Goal: Information Seeking & Learning: Check status

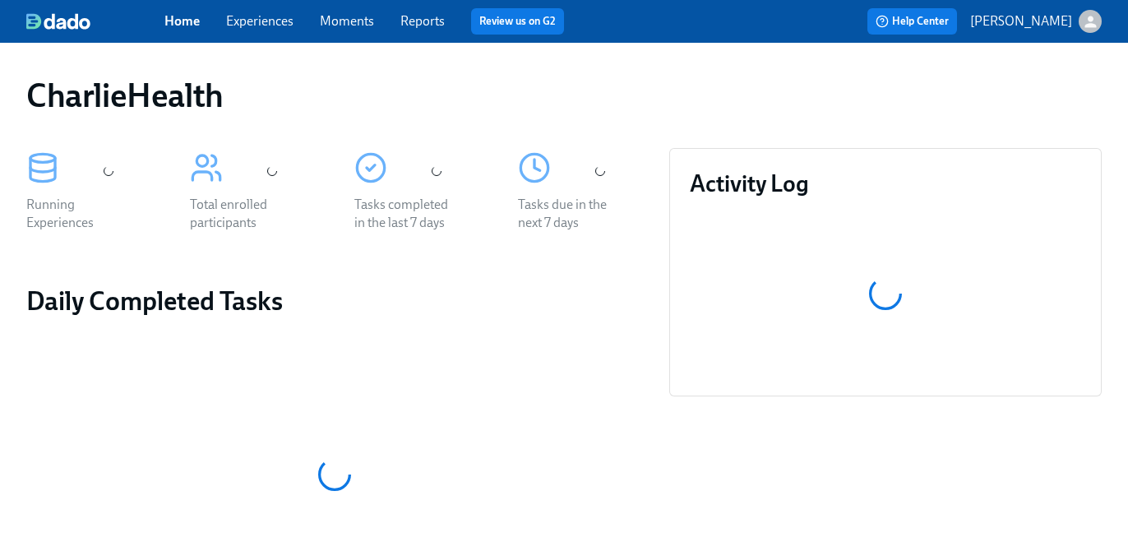
click at [270, 25] on link "Experiences" at bounding box center [259, 21] width 67 height 16
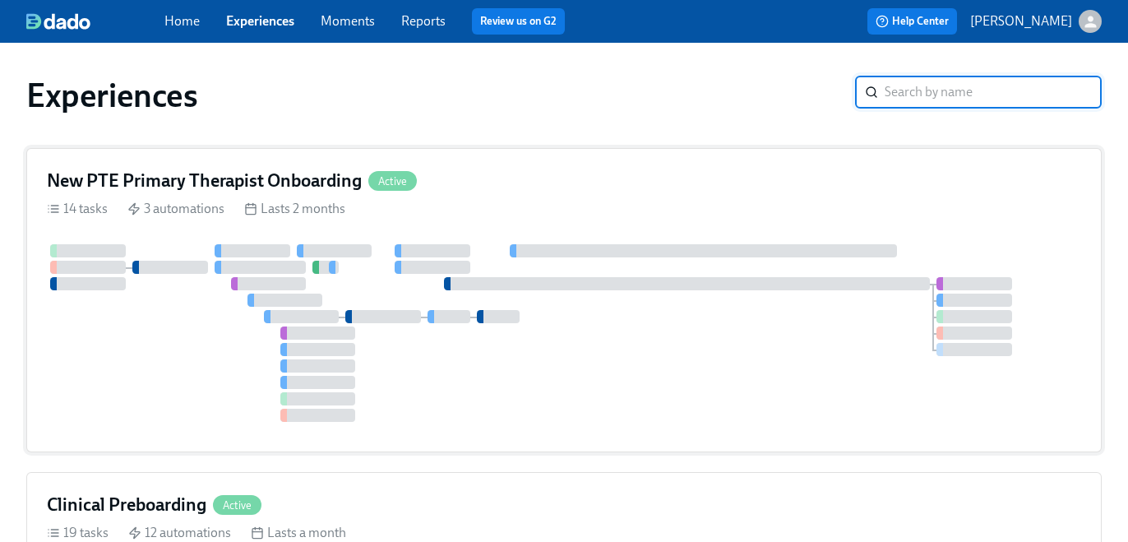
scroll to position [90, 0]
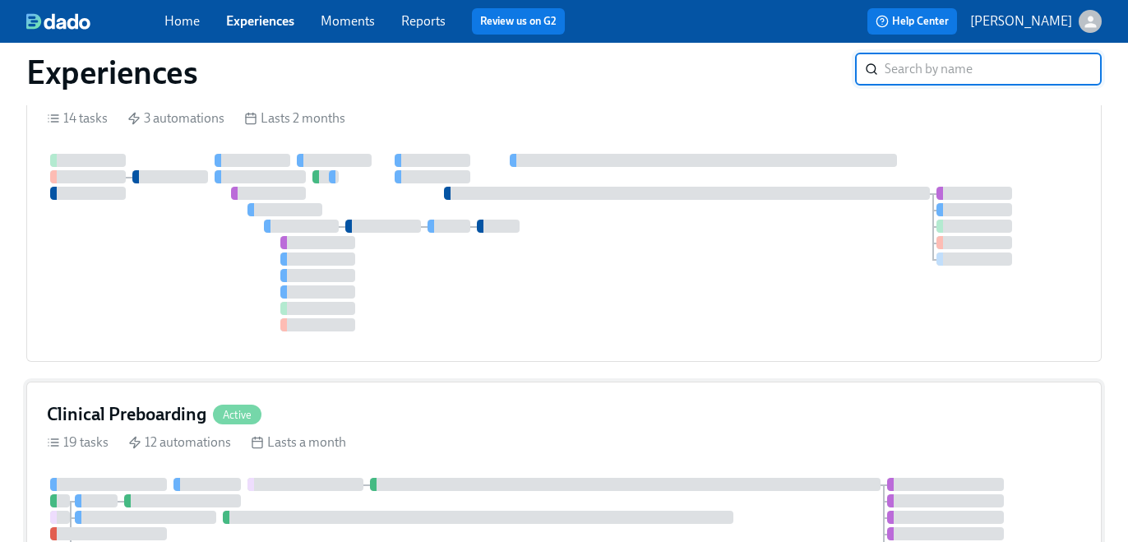
click at [519, 402] on div "Clinical Preboarding Active" at bounding box center [564, 414] width 1034 height 25
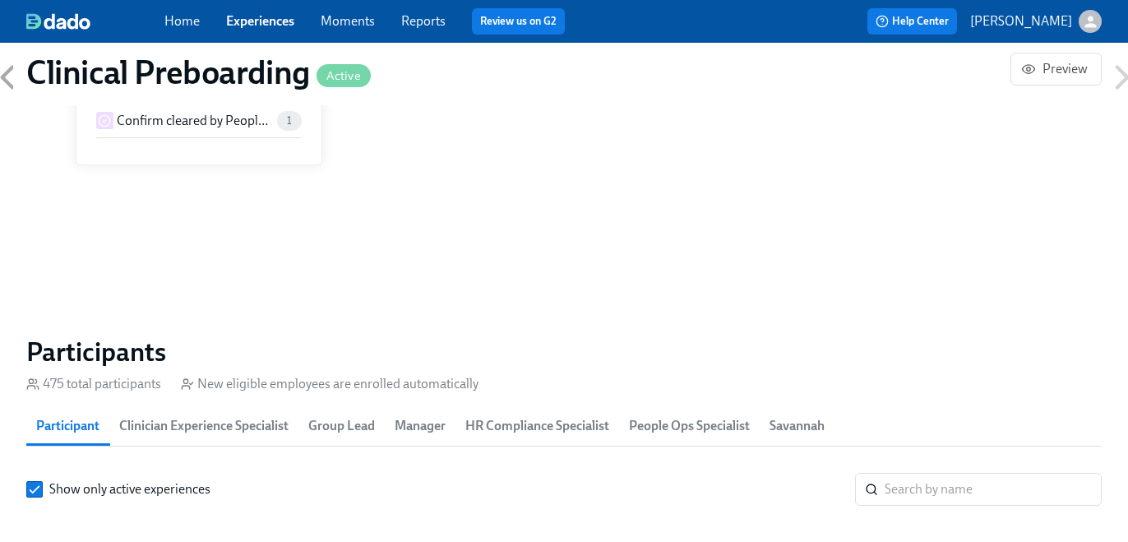
scroll to position [1819, 0]
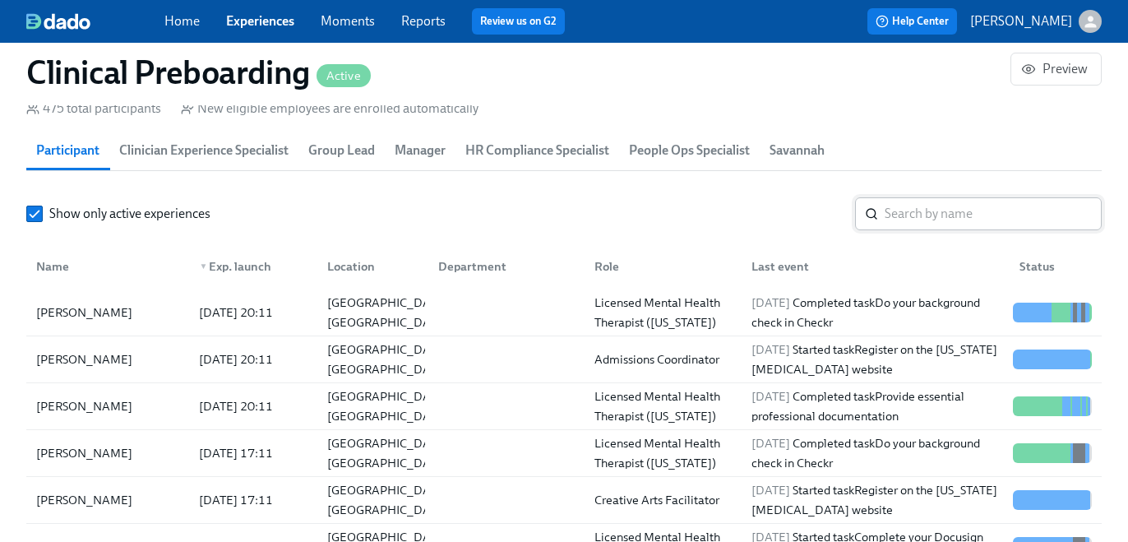
click at [933, 212] on input "search" at bounding box center [992, 213] width 217 height 33
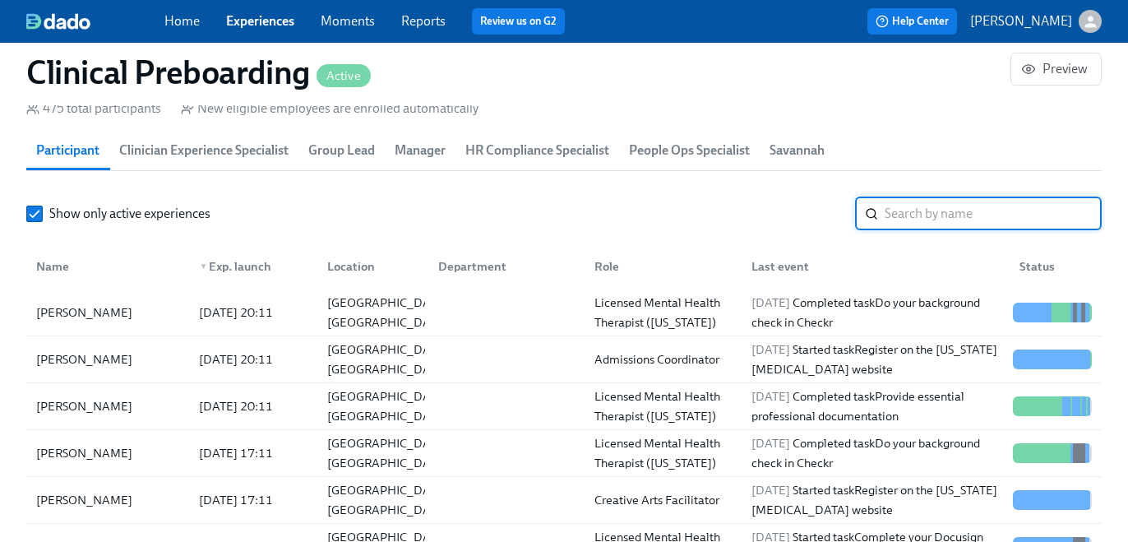
paste input "Tiara Honesty-[PERSON_NAME]"
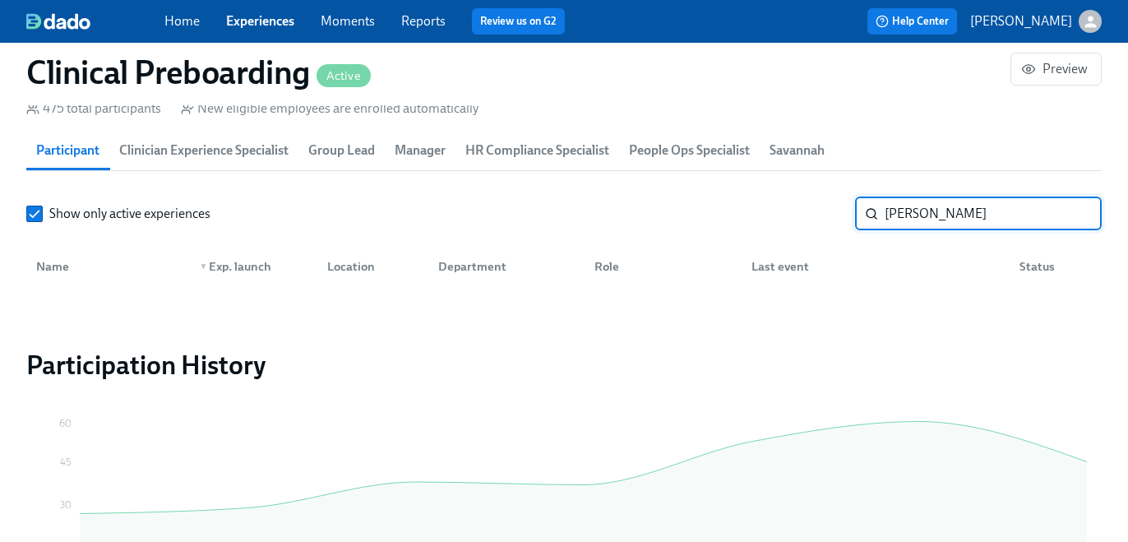
type input "[PERSON_NAME]"
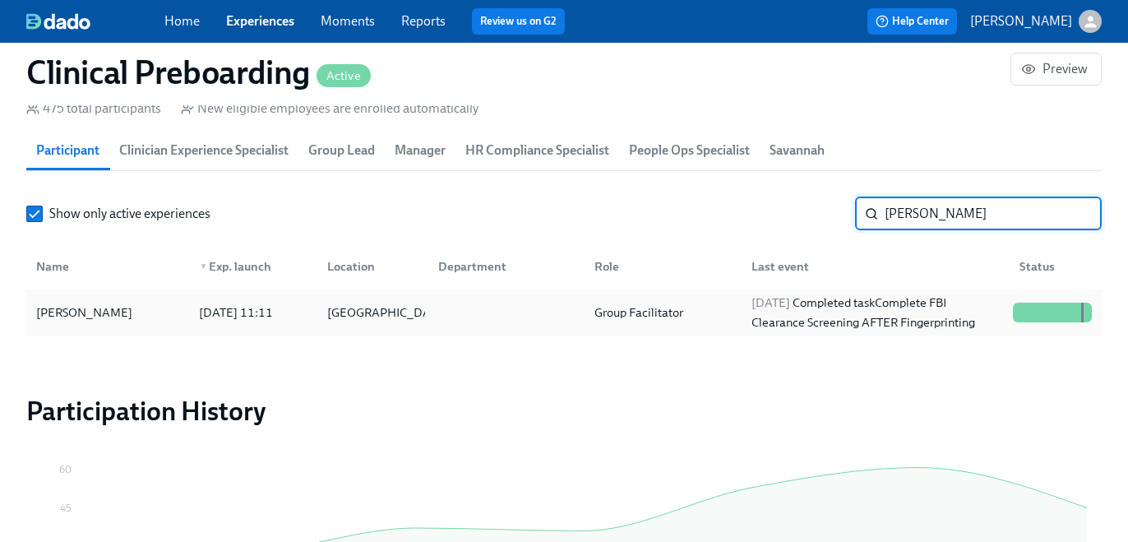
click at [859, 304] on div "[DATE] Completed task Complete FBI Clearance Screening AFTER Fingerprinting" at bounding box center [875, 312] width 261 height 39
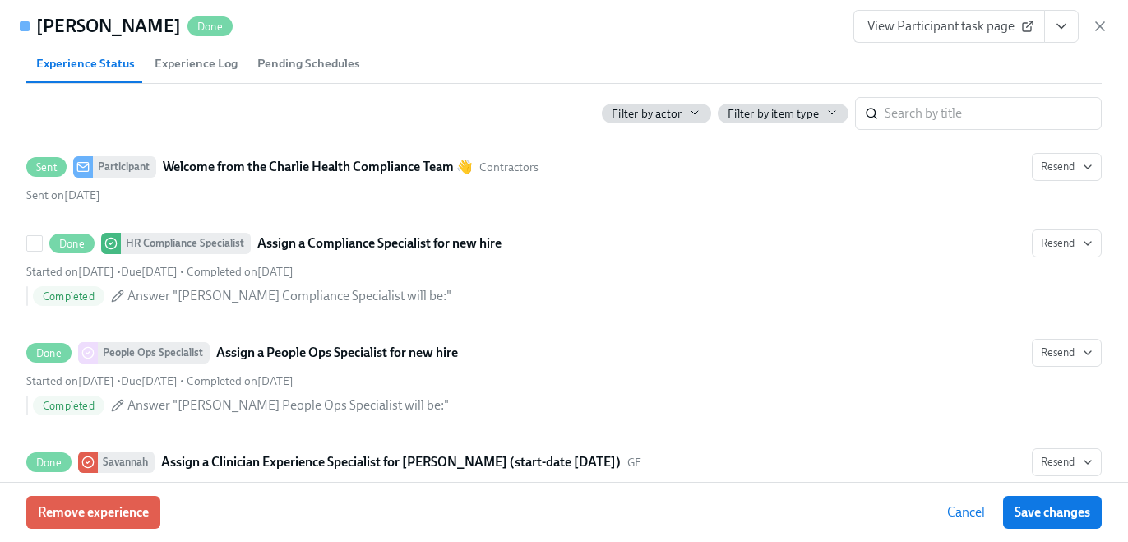
scroll to position [1026, 0]
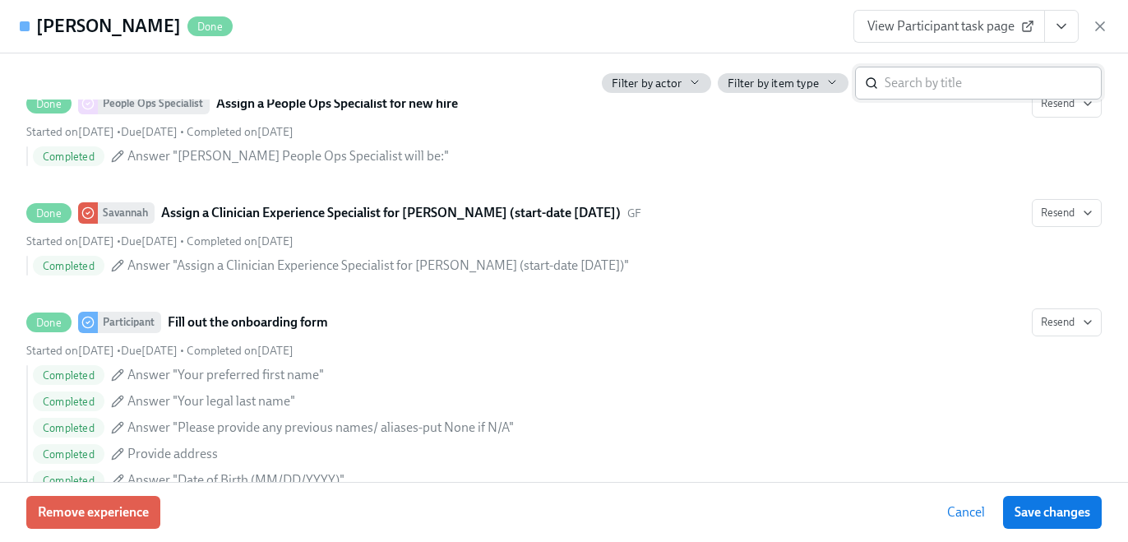
click at [921, 87] on input "search" at bounding box center [992, 83] width 217 height 33
type input "[US_STATE]"
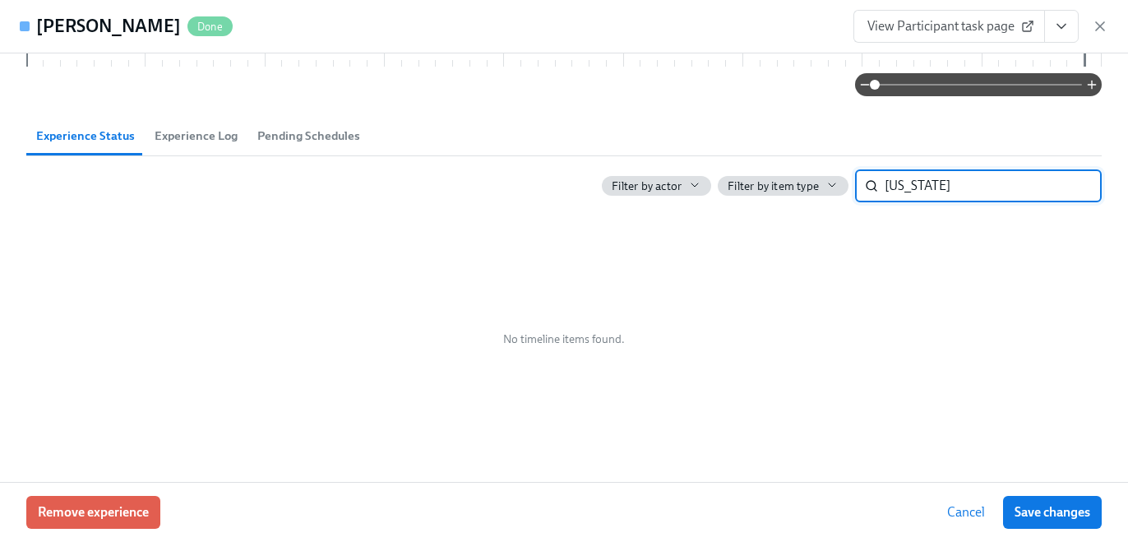
click at [1058, 173] on input "[US_STATE]" at bounding box center [992, 185] width 217 height 33
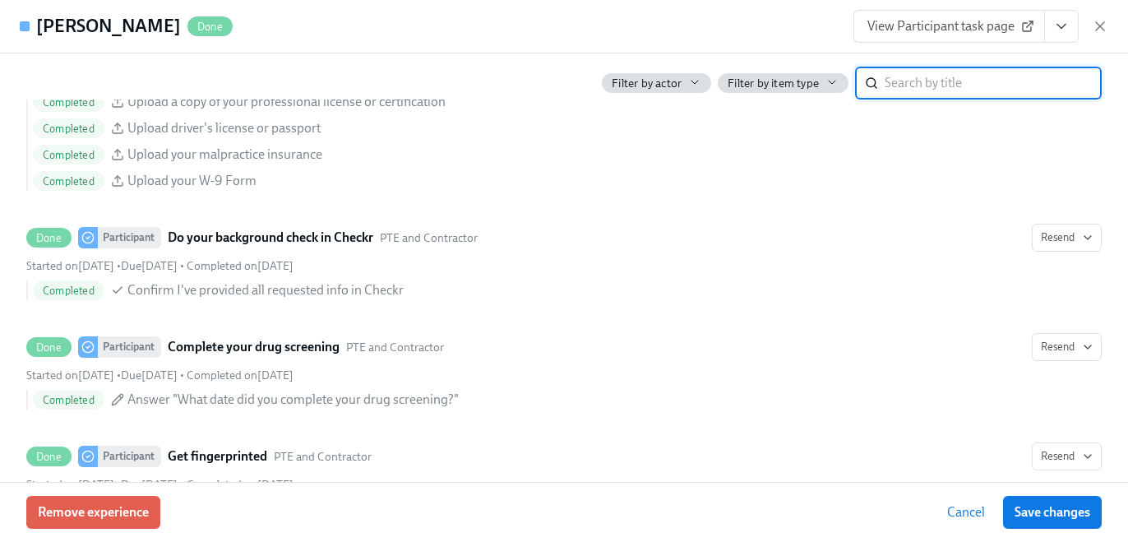
scroll to position [1934, 0]
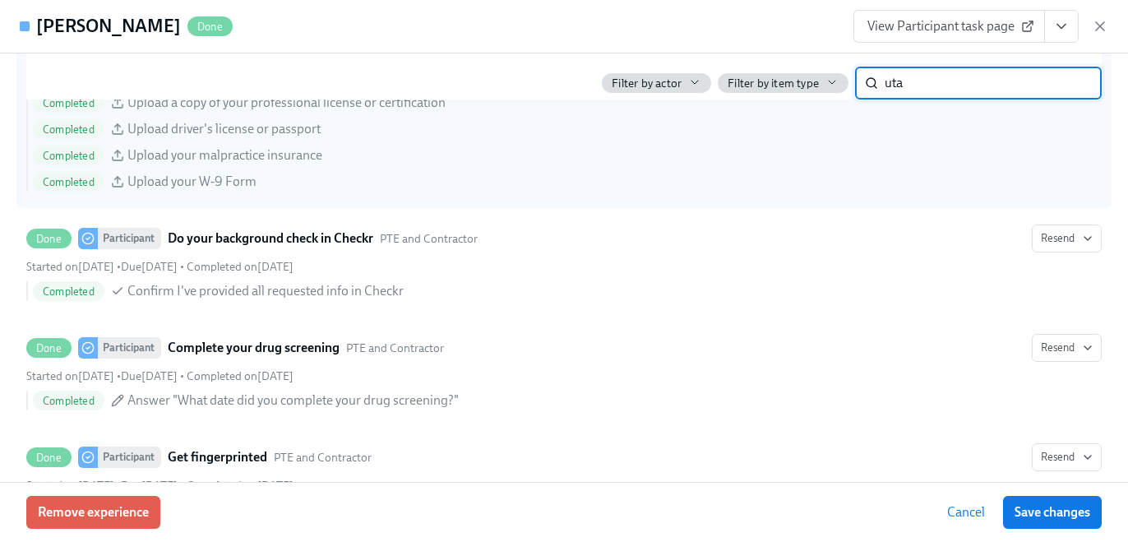
type input "[US_STATE]"
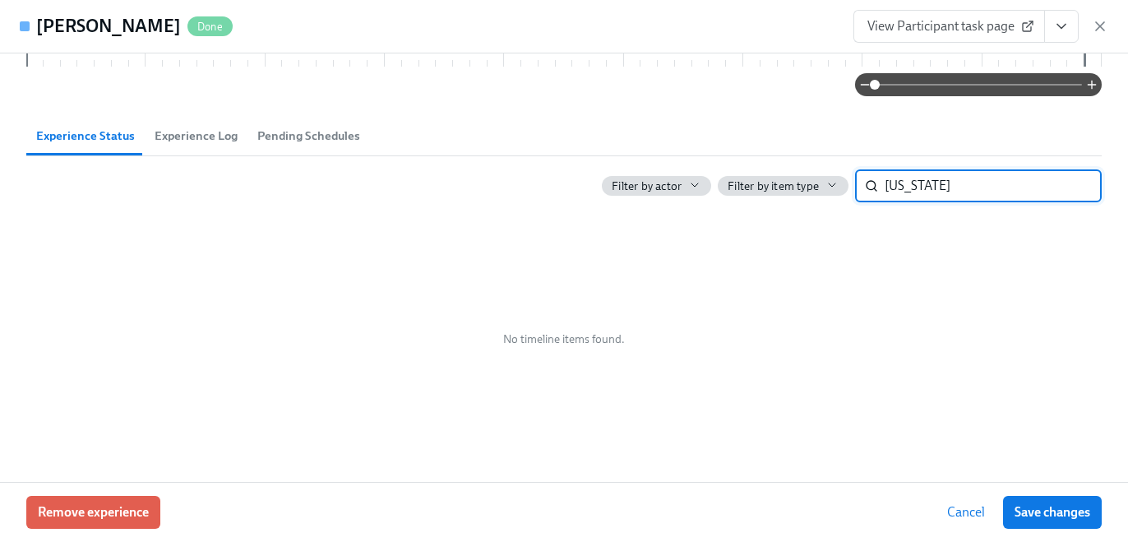
click at [949, 186] on input "[US_STATE]" at bounding box center [992, 185] width 217 height 33
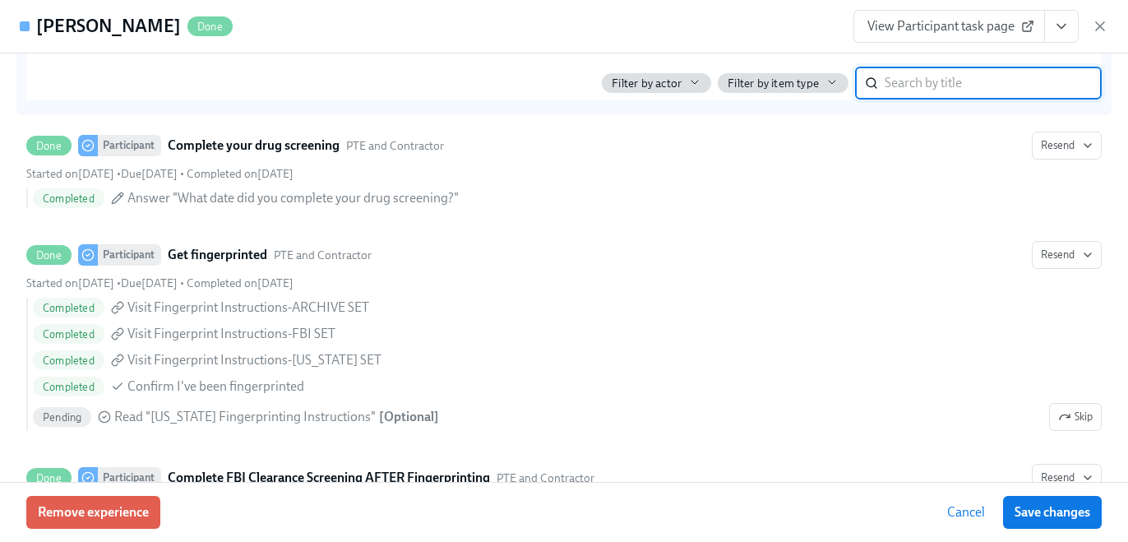
scroll to position [2244, 0]
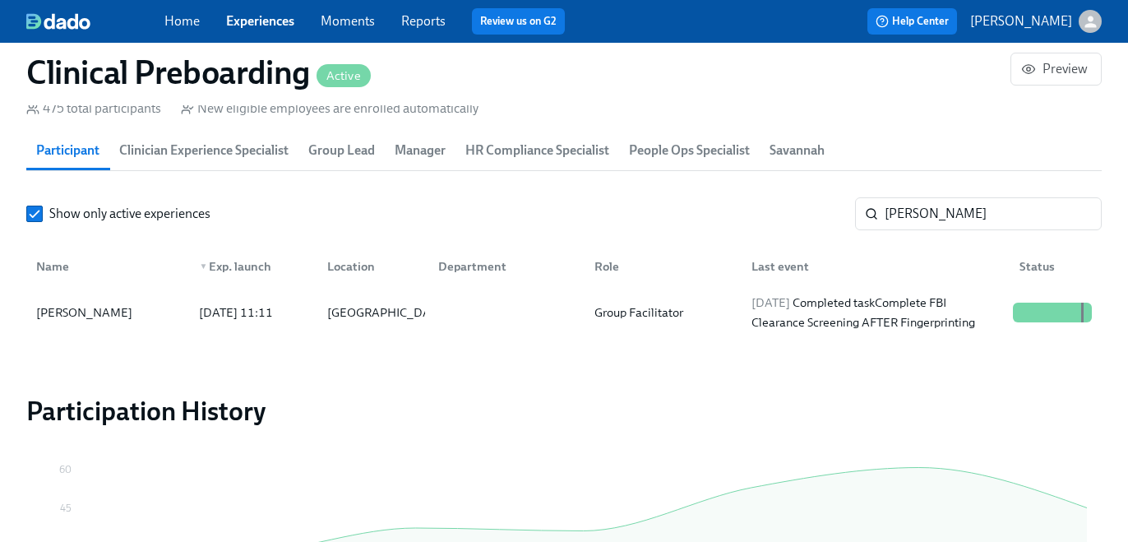
click at [274, 12] on span "Experiences" at bounding box center [260, 21] width 68 height 18
click at [276, 21] on link "Experiences" at bounding box center [260, 21] width 68 height 16
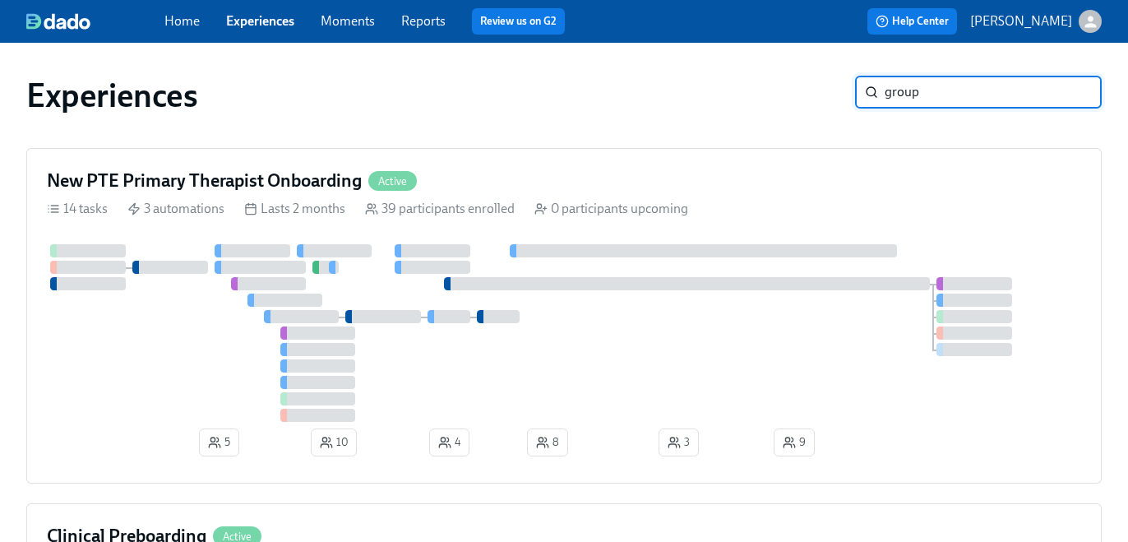
type input "group"
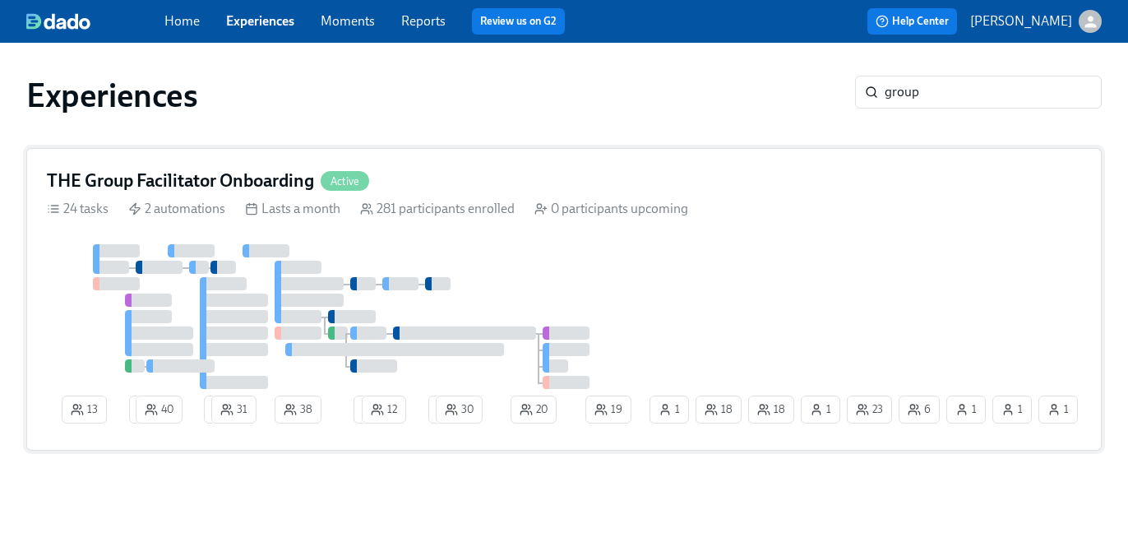
click at [789, 281] on div "13 2 40 2 31 38 2 12 2 30 20 6 1 23 18 1 1 1 18 19 1" at bounding box center [564, 337] width 1034 height 186
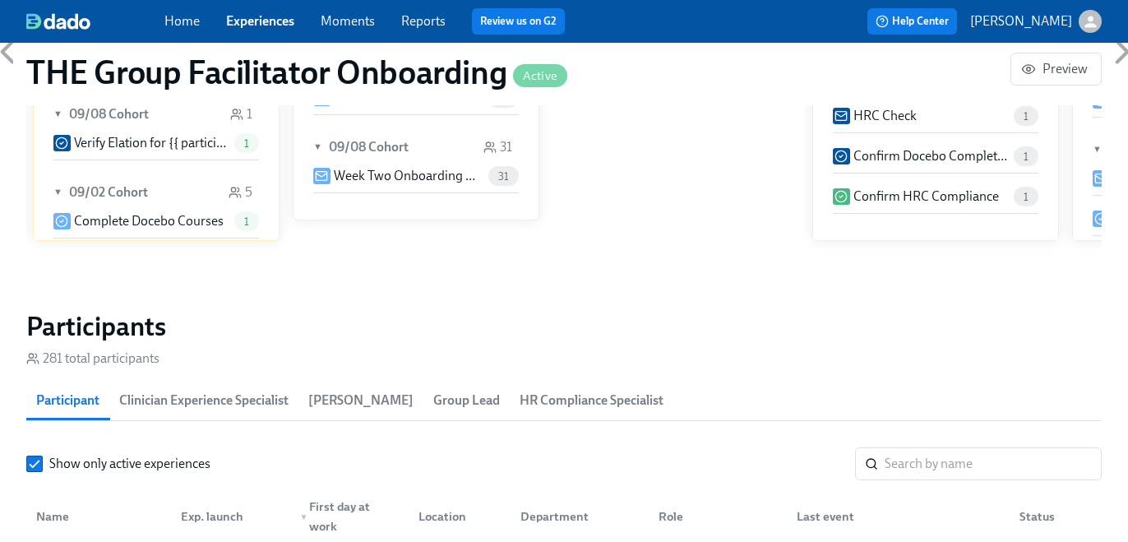
scroll to position [1291, 0]
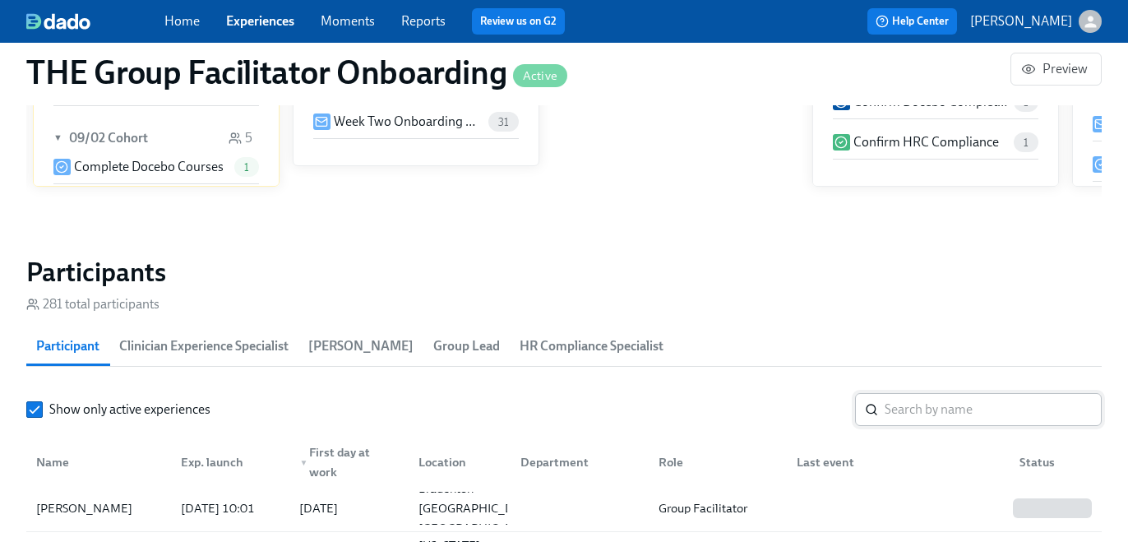
click at [888, 404] on input "search" at bounding box center [992, 409] width 217 height 33
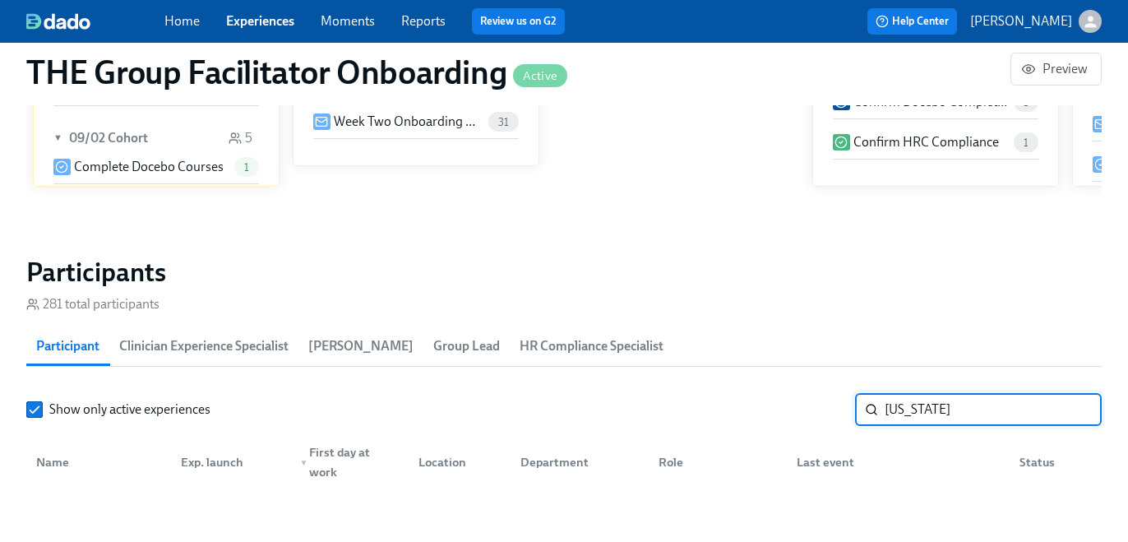
click at [943, 419] on input "[US_STATE]" at bounding box center [992, 409] width 217 height 33
type input "[PERSON_NAME]"
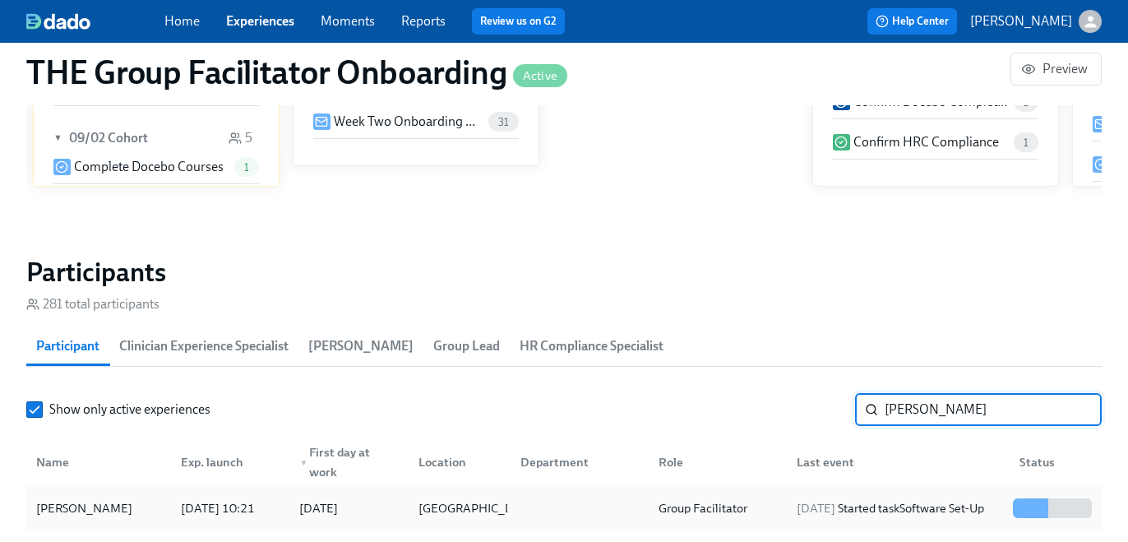
click at [819, 510] on div "[DATE] Started task Software Set-Up" at bounding box center [890, 508] width 201 height 20
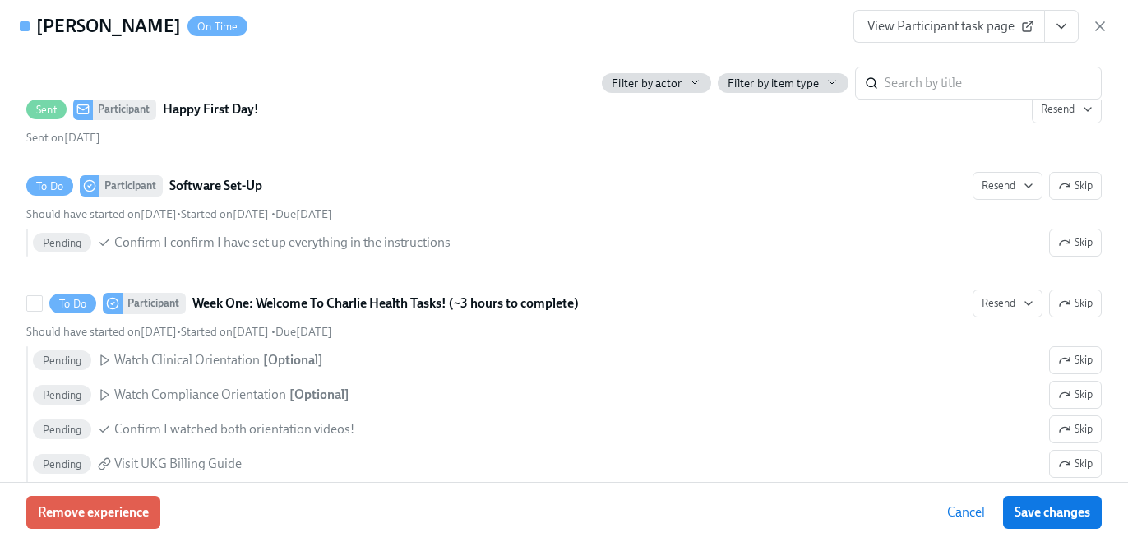
scroll to position [957, 0]
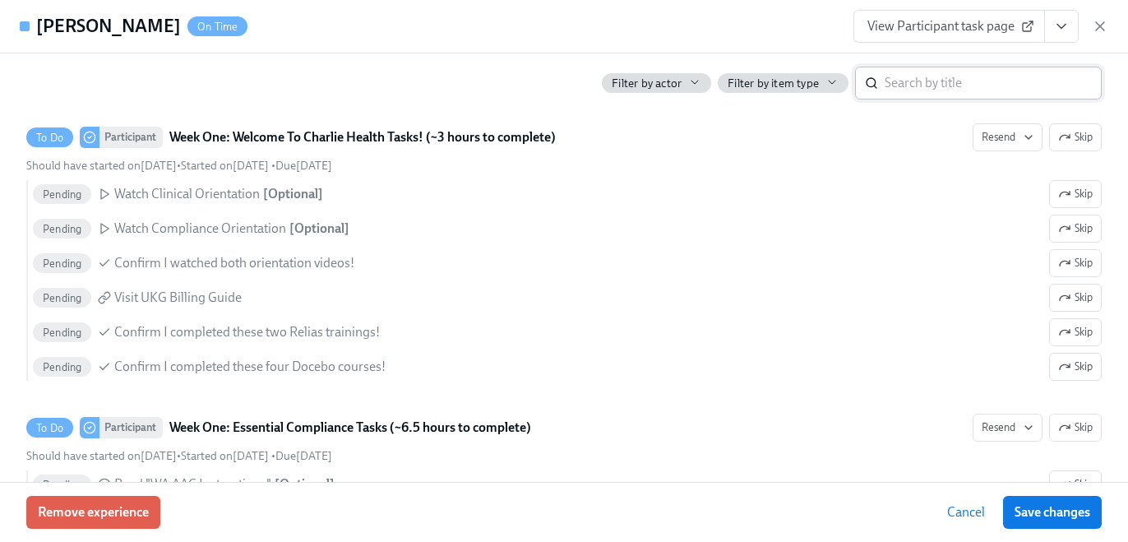
click at [902, 87] on input "search" at bounding box center [992, 83] width 217 height 33
type input "[US_STATE]"
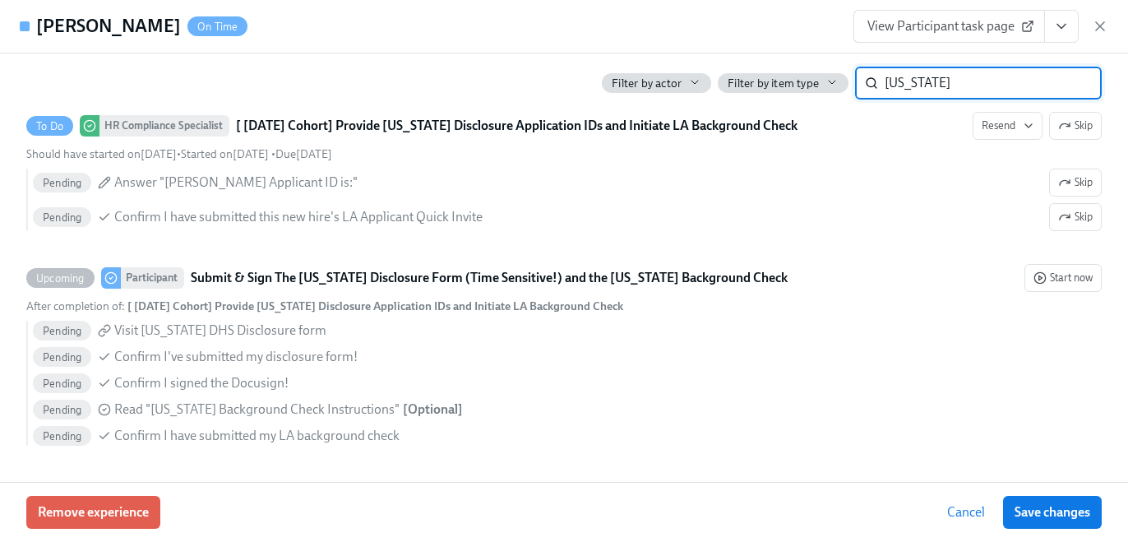
scroll to position [559, 0]
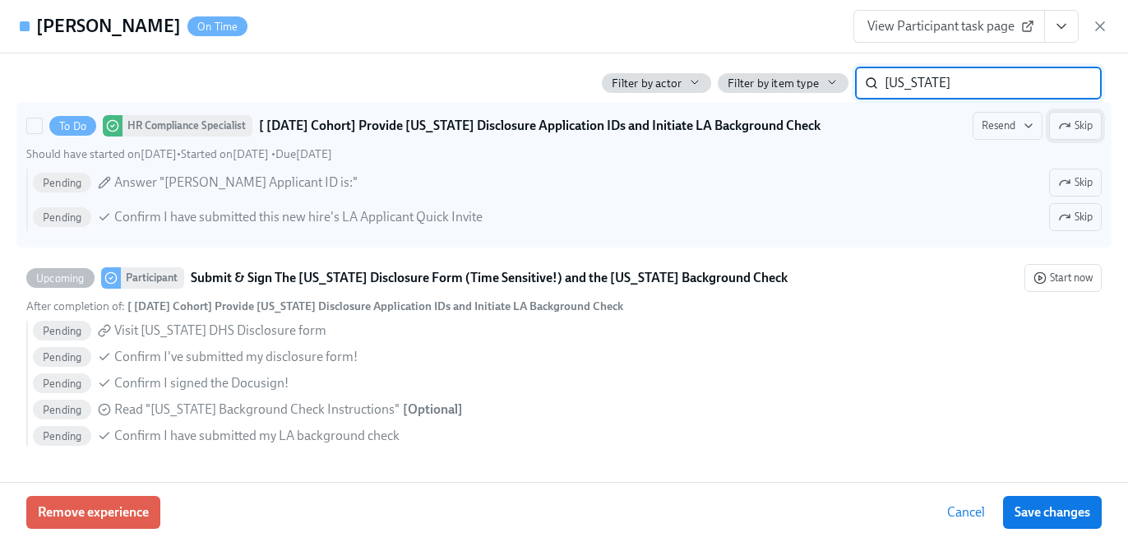
click at [1063, 129] on icon "button" at bounding box center [1064, 125] width 13 height 13
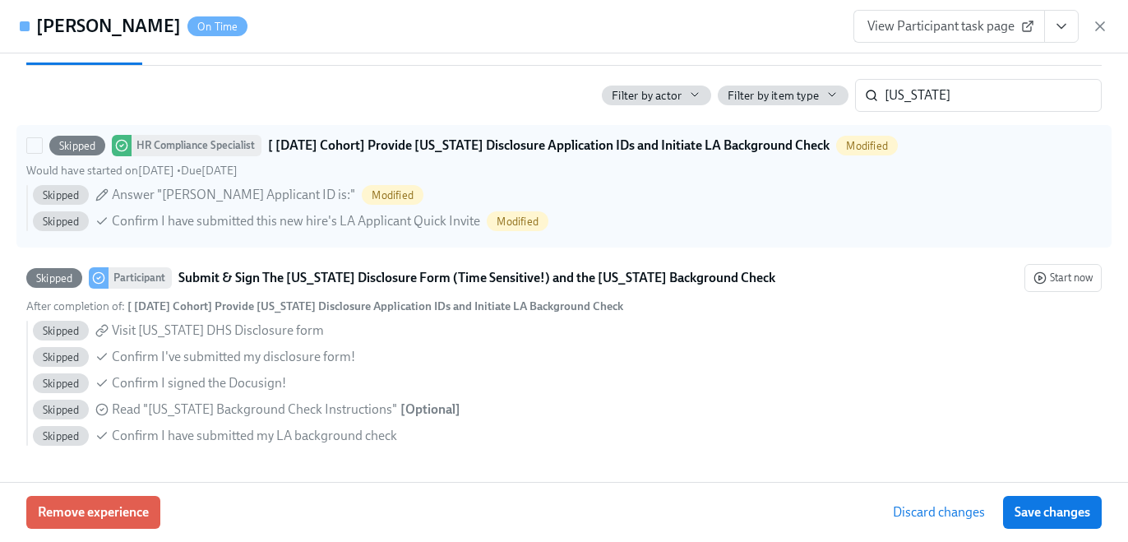
scroll to position [536, 0]
click at [1068, 500] on button "Save changes" at bounding box center [1052, 512] width 99 height 33
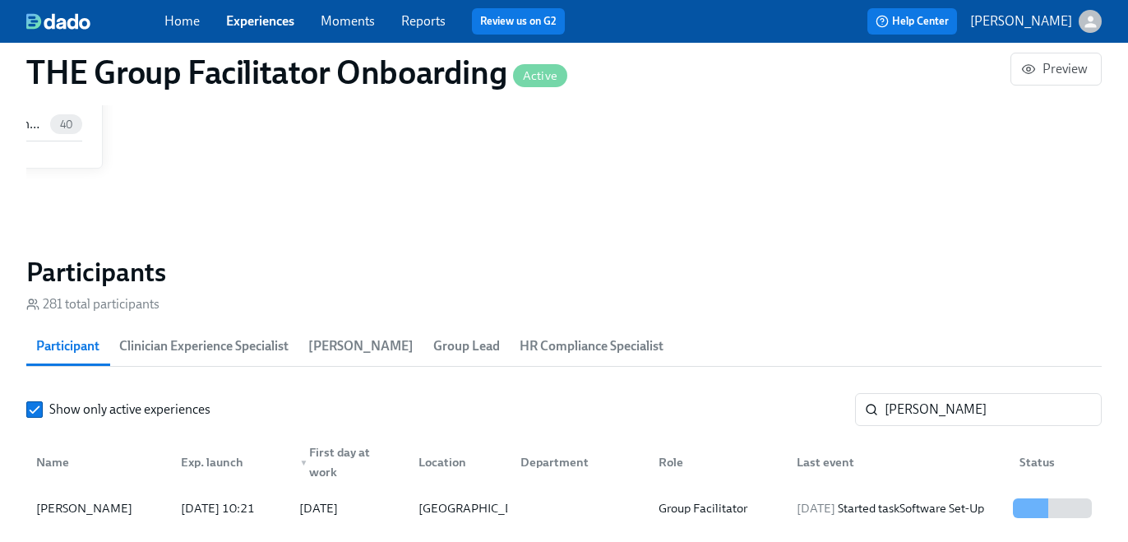
scroll to position [0, 24361]
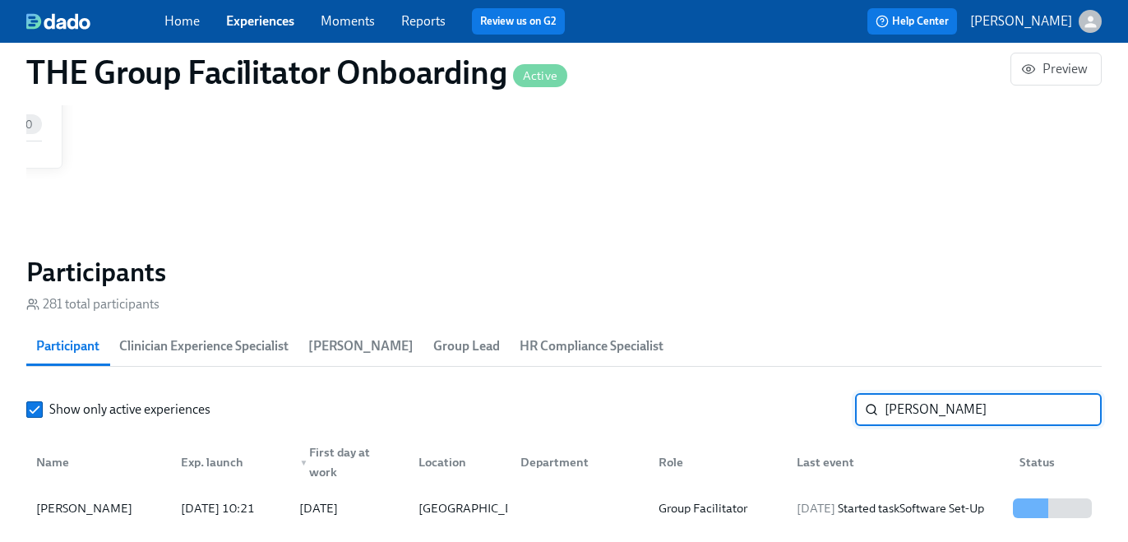
click at [917, 411] on input "[PERSON_NAME]" at bounding box center [992, 409] width 217 height 33
paste input "Meersman"
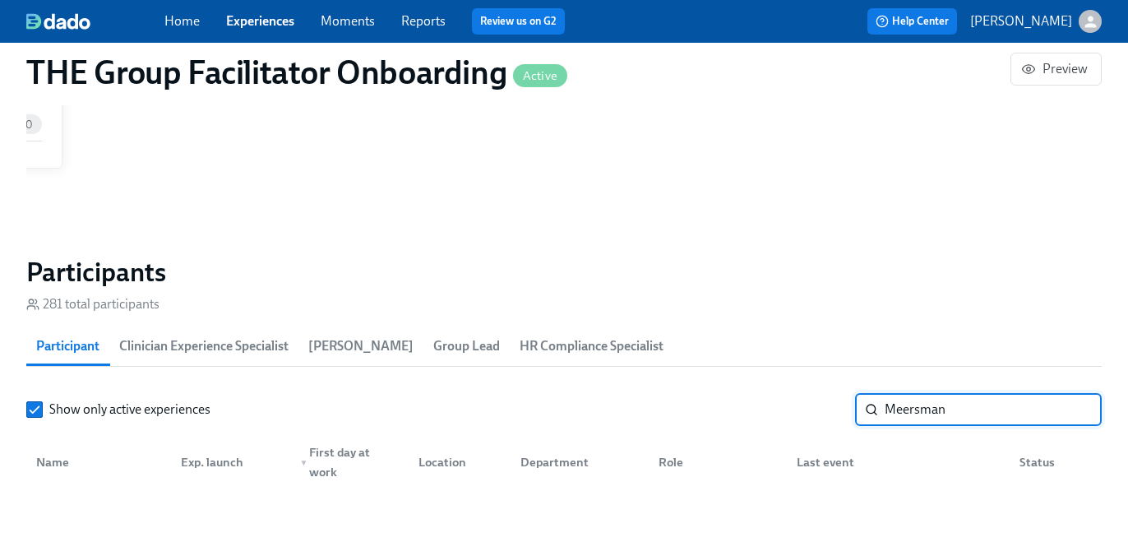
type input "Meersman"
click at [263, 14] on link "Experiences" at bounding box center [260, 21] width 68 height 16
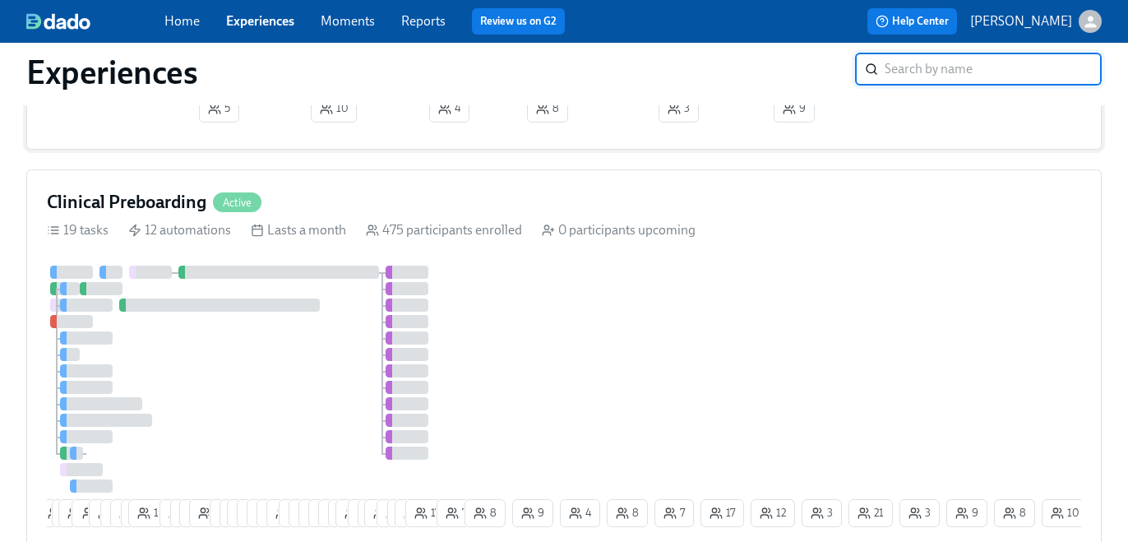
scroll to position [314, 0]
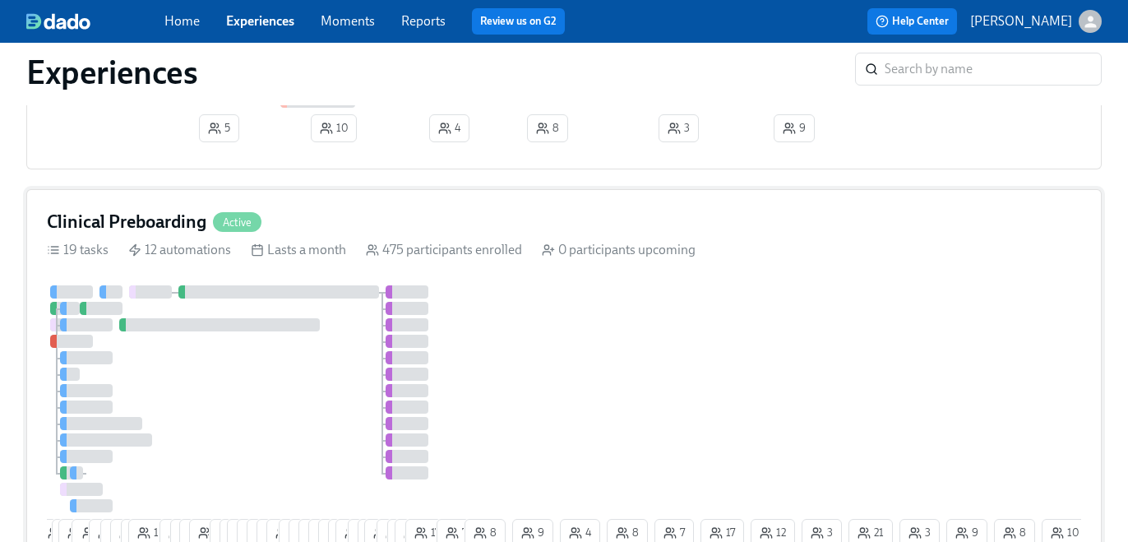
click at [461, 213] on div "Clinical Preboarding Active" at bounding box center [564, 222] width 1034 height 25
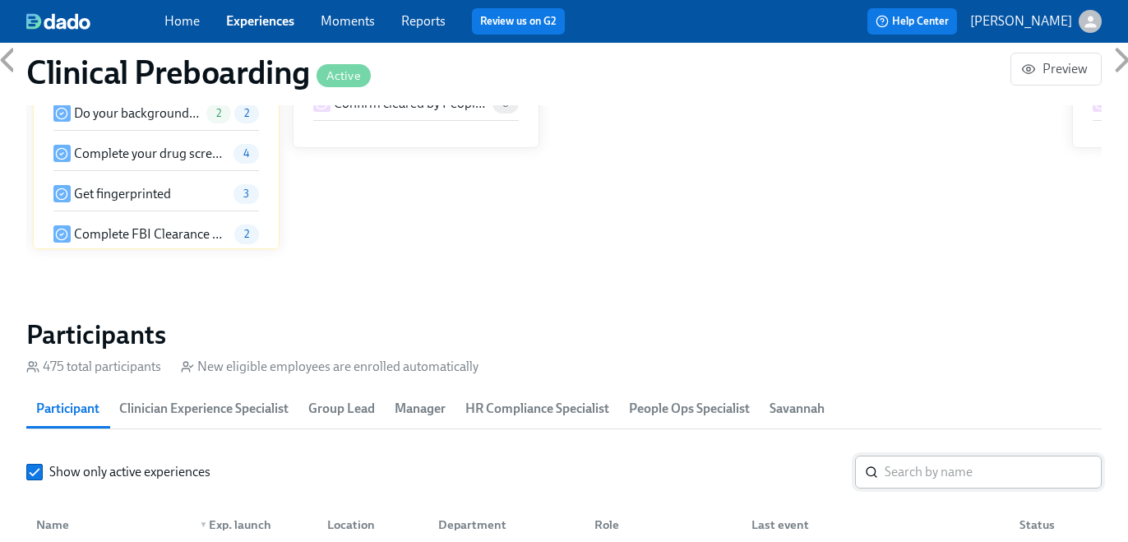
scroll to position [1630, 0]
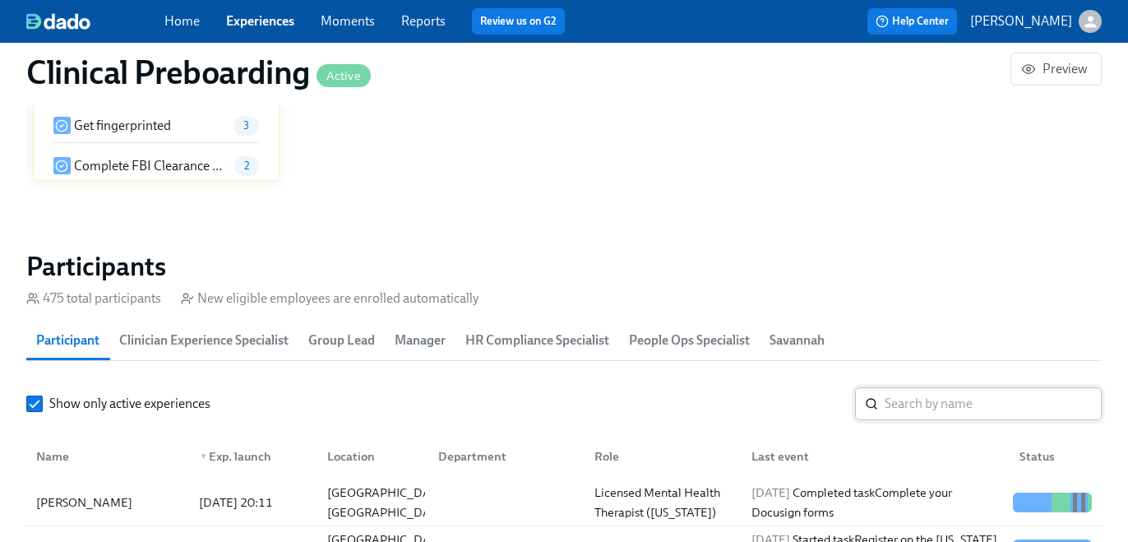
click at [898, 399] on input "search" at bounding box center [992, 403] width 217 height 33
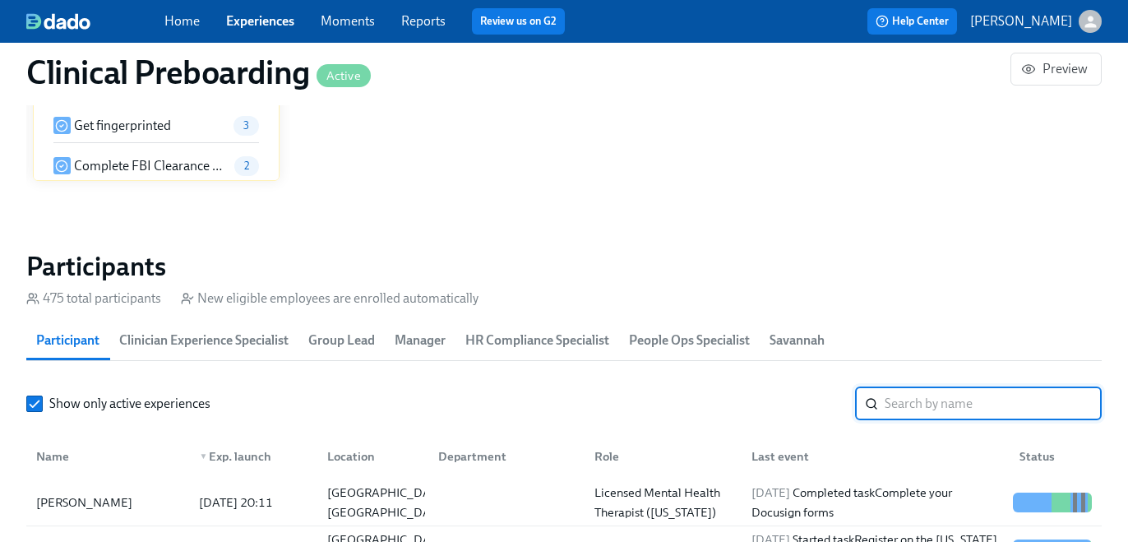
paste input "Meersman"
type input "Meersman"
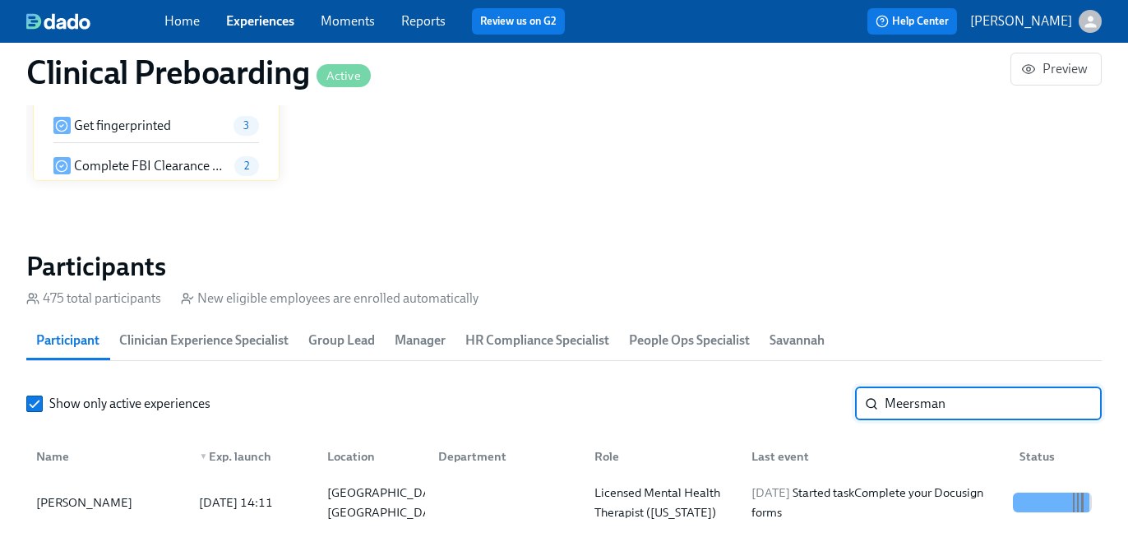
scroll to position [1632, 0]
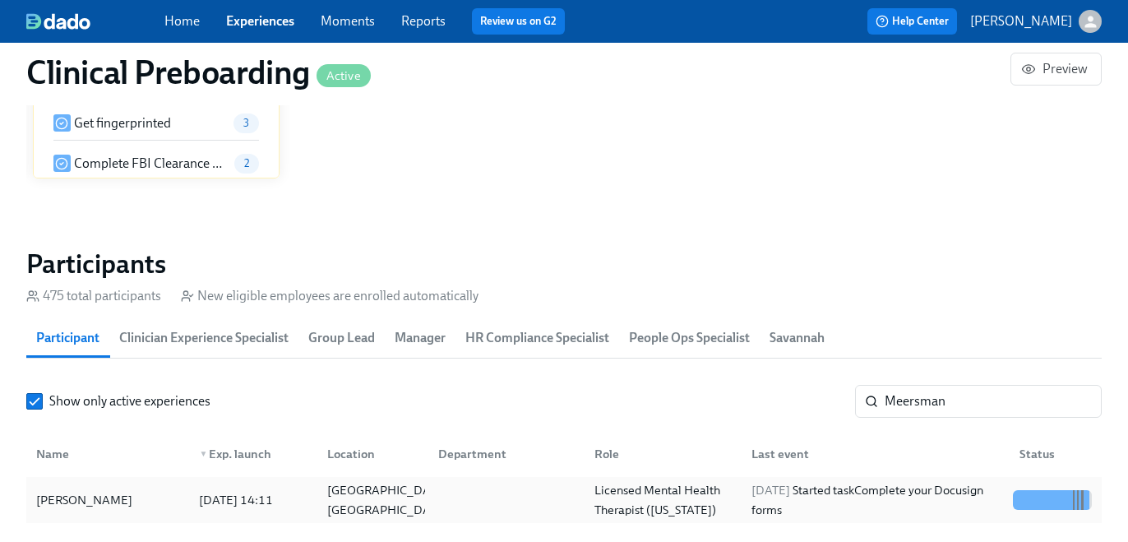
click at [833, 498] on div "[DATE] Started task Complete your Docusign forms" at bounding box center [875, 499] width 261 height 39
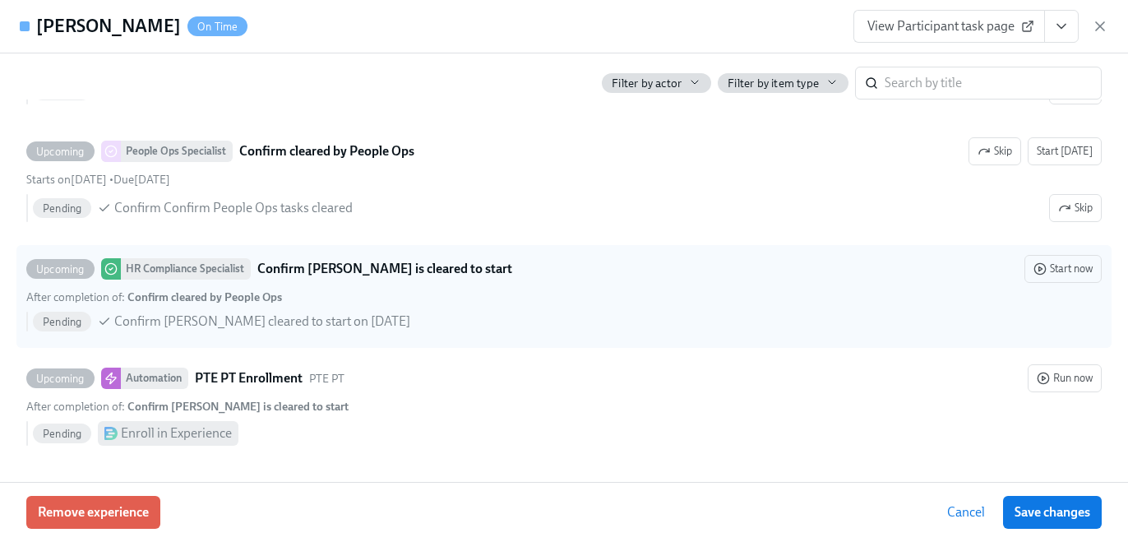
scroll to position [0, 18908]
